Goal: Task Accomplishment & Management: Manage account settings

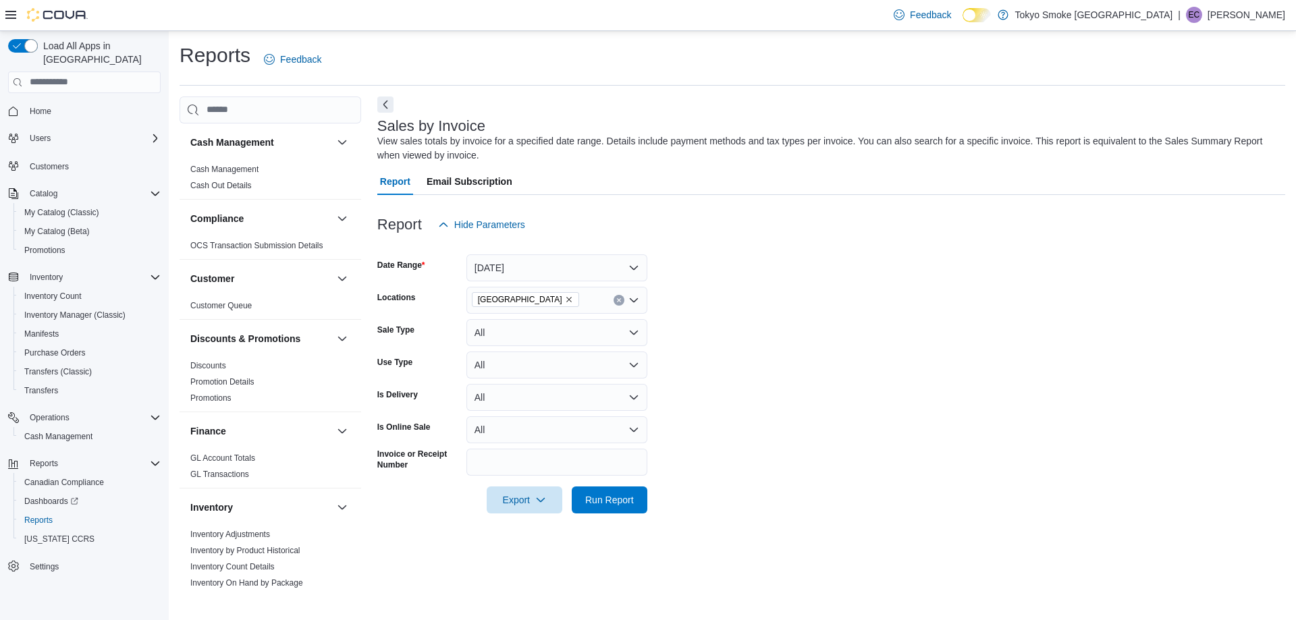
scroll to position [772, 0]
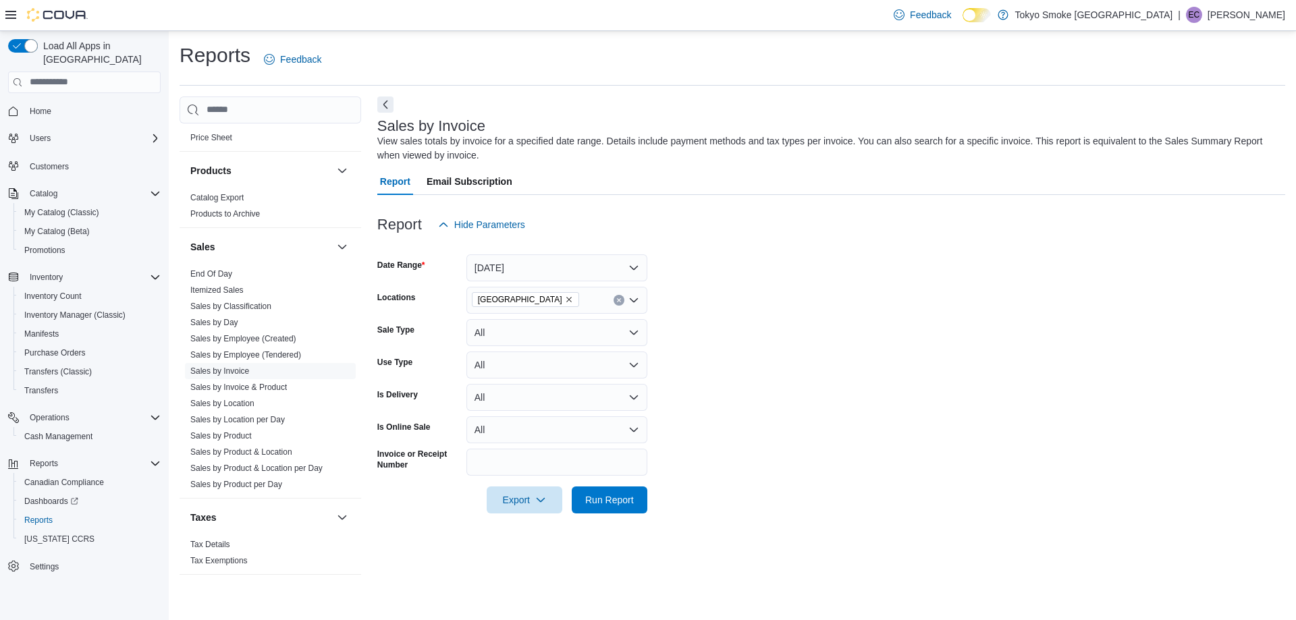
click at [1242, 11] on p "[PERSON_NAME]" at bounding box center [1247, 15] width 78 height 16
click at [1192, 122] on button "Sign Out" at bounding box center [1218, 132] width 124 height 22
